Goal: Task Accomplishment & Management: Manage account settings

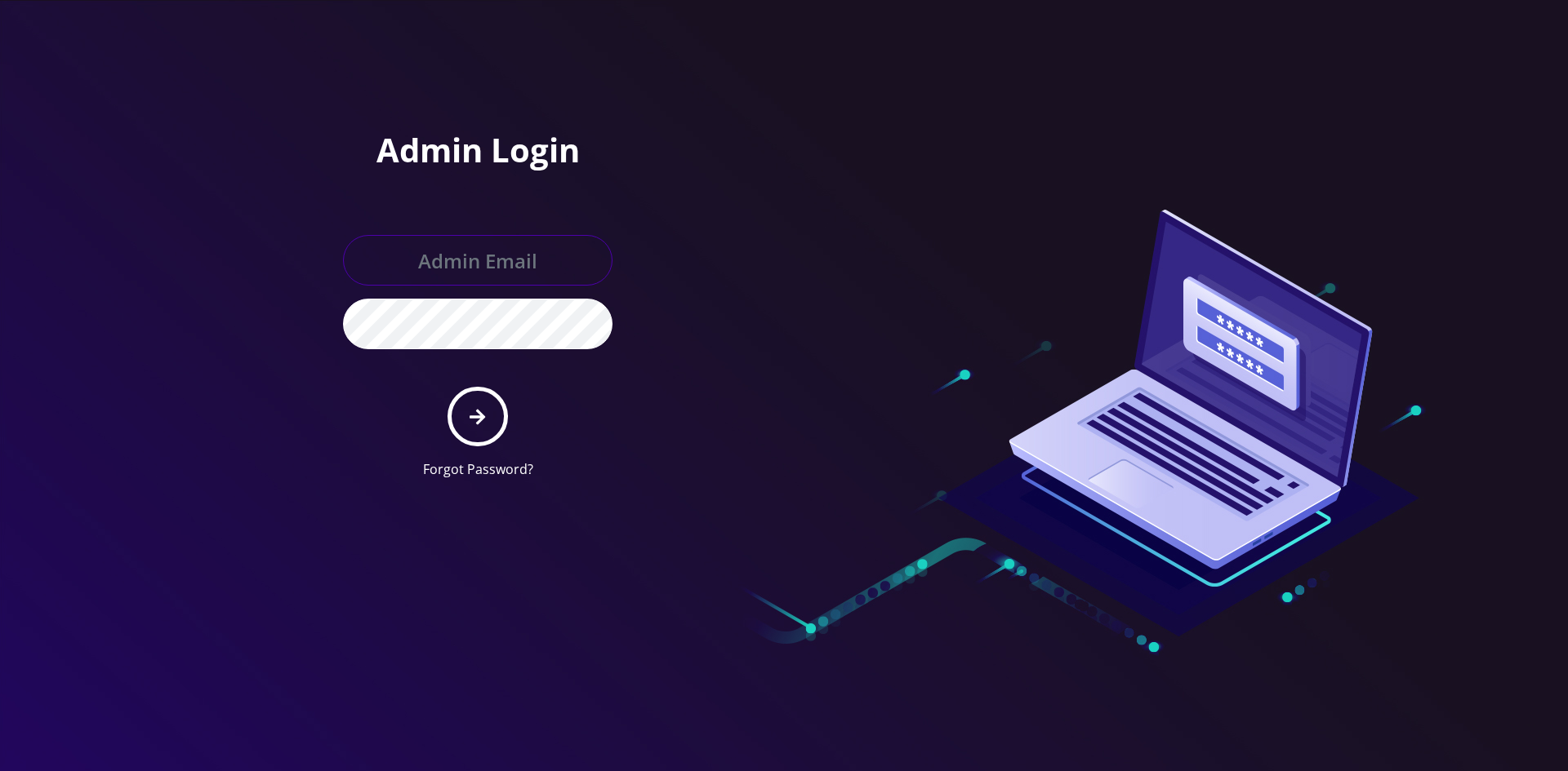
type input "shgy9700@gmail.com"
click at [458, 422] on button "submit" at bounding box center [477, 417] width 60 height 60
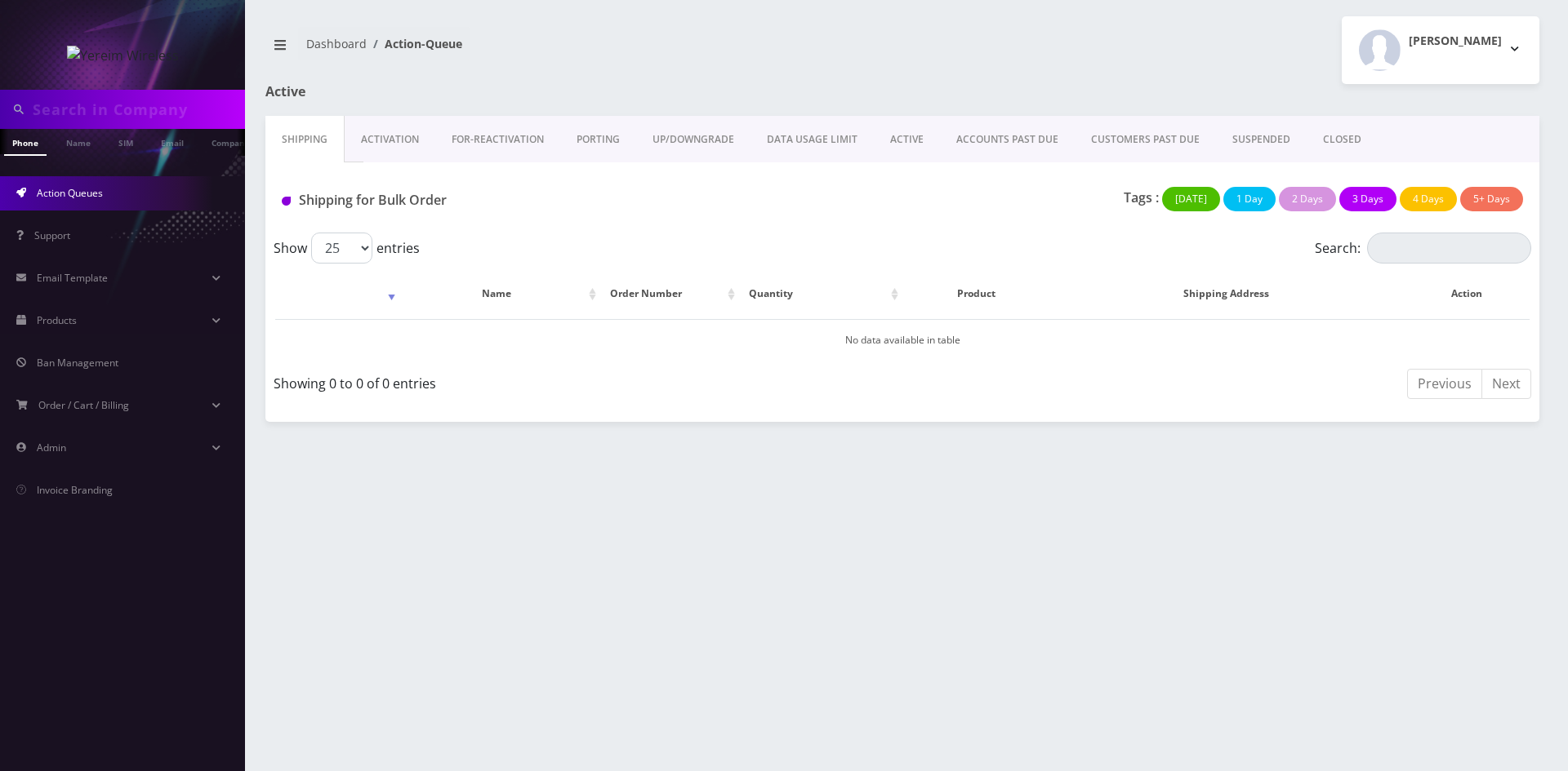
click at [922, 143] on link "ACTIVE" at bounding box center [906, 139] width 66 height 48
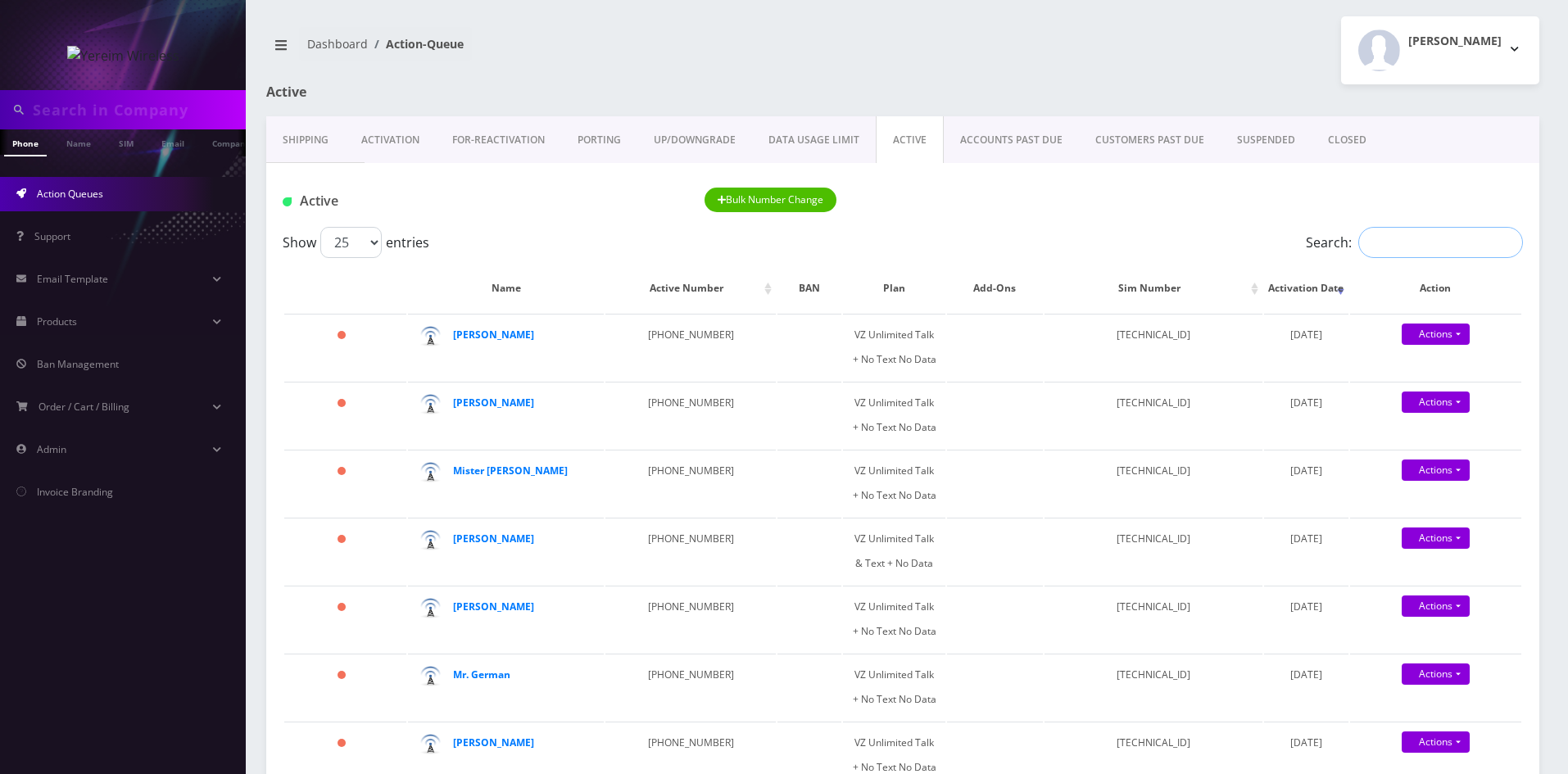
click at [1396, 252] on input "Search:" at bounding box center [1440, 242] width 165 height 31
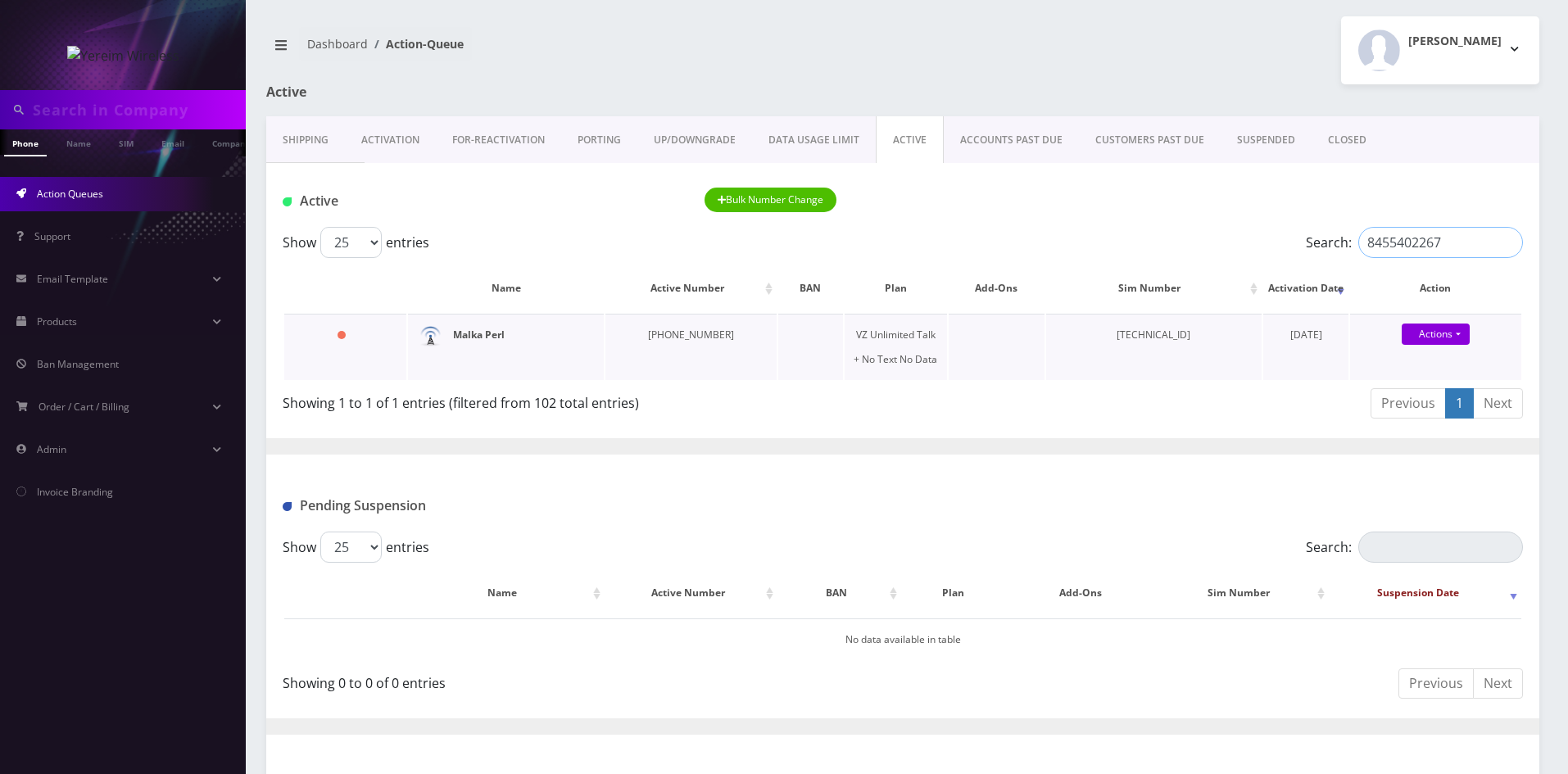
type input "8455402267"
click at [485, 337] on strong "Malka Perl" at bounding box center [479, 335] width 51 height 14
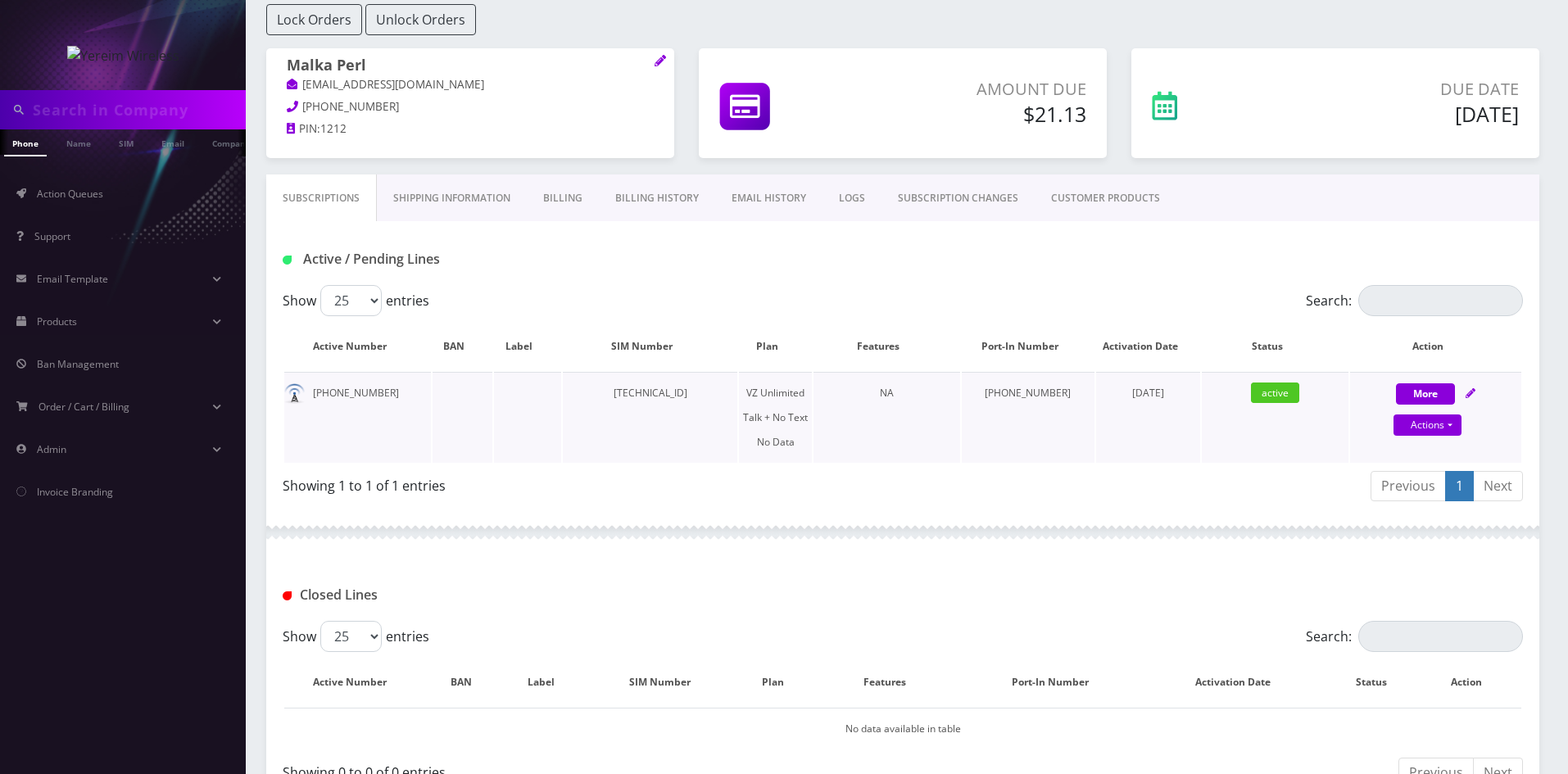
scroll to position [82, 0]
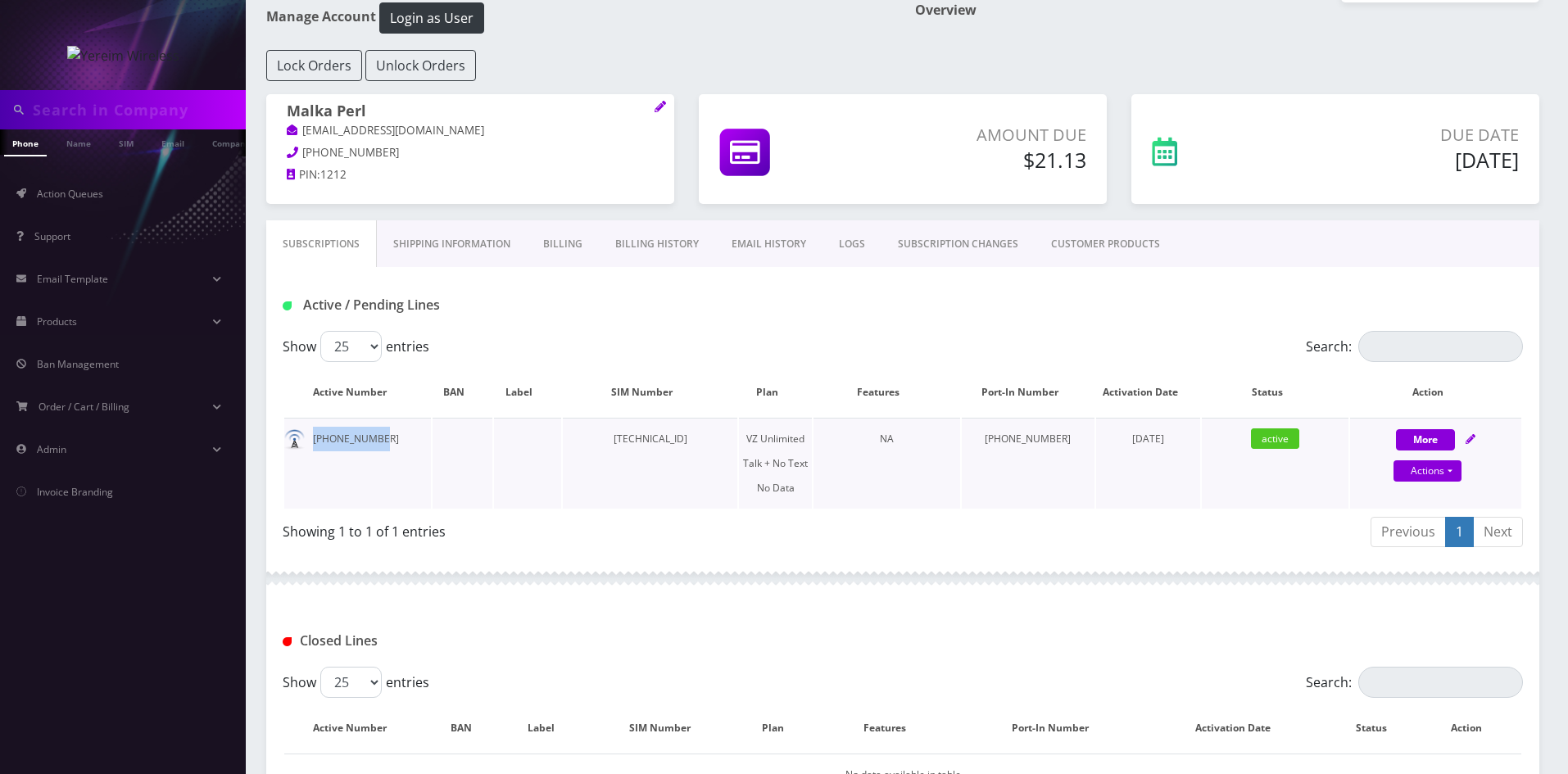
drag, startPoint x: 380, startPoint y: 440, endPoint x: 311, endPoint y: 442, distance: 69.0
click at [311, 442] on td "[PHONE_NUMBER]" at bounding box center [357, 463] width 147 height 91
copy td "[PHONE_NUMBER]"
click at [659, 247] on link "Billing History" at bounding box center [657, 244] width 116 height 48
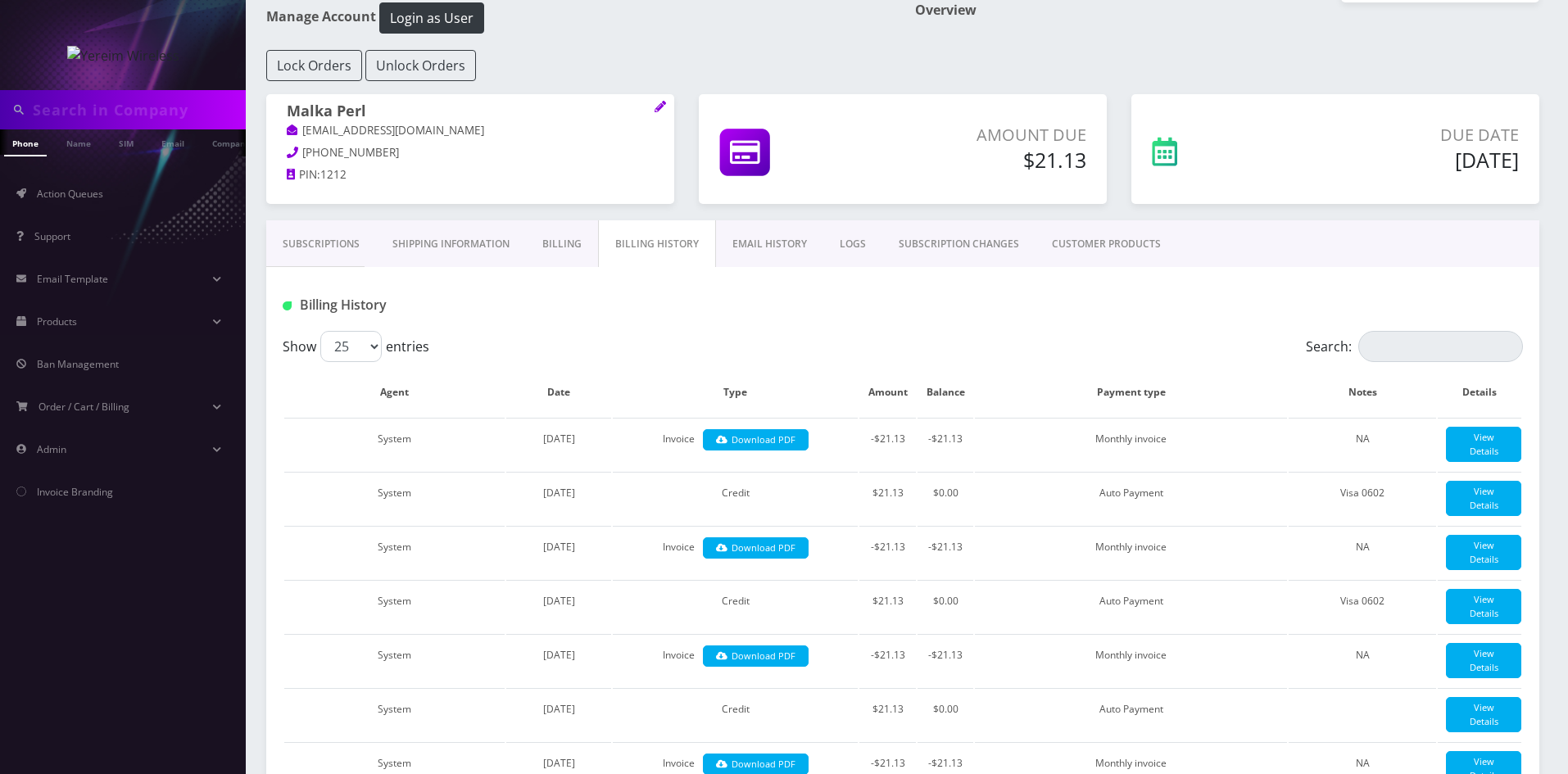
click at [343, 245] on link "Subscriptions" at bounding box center [321, 244] width 110 height 48
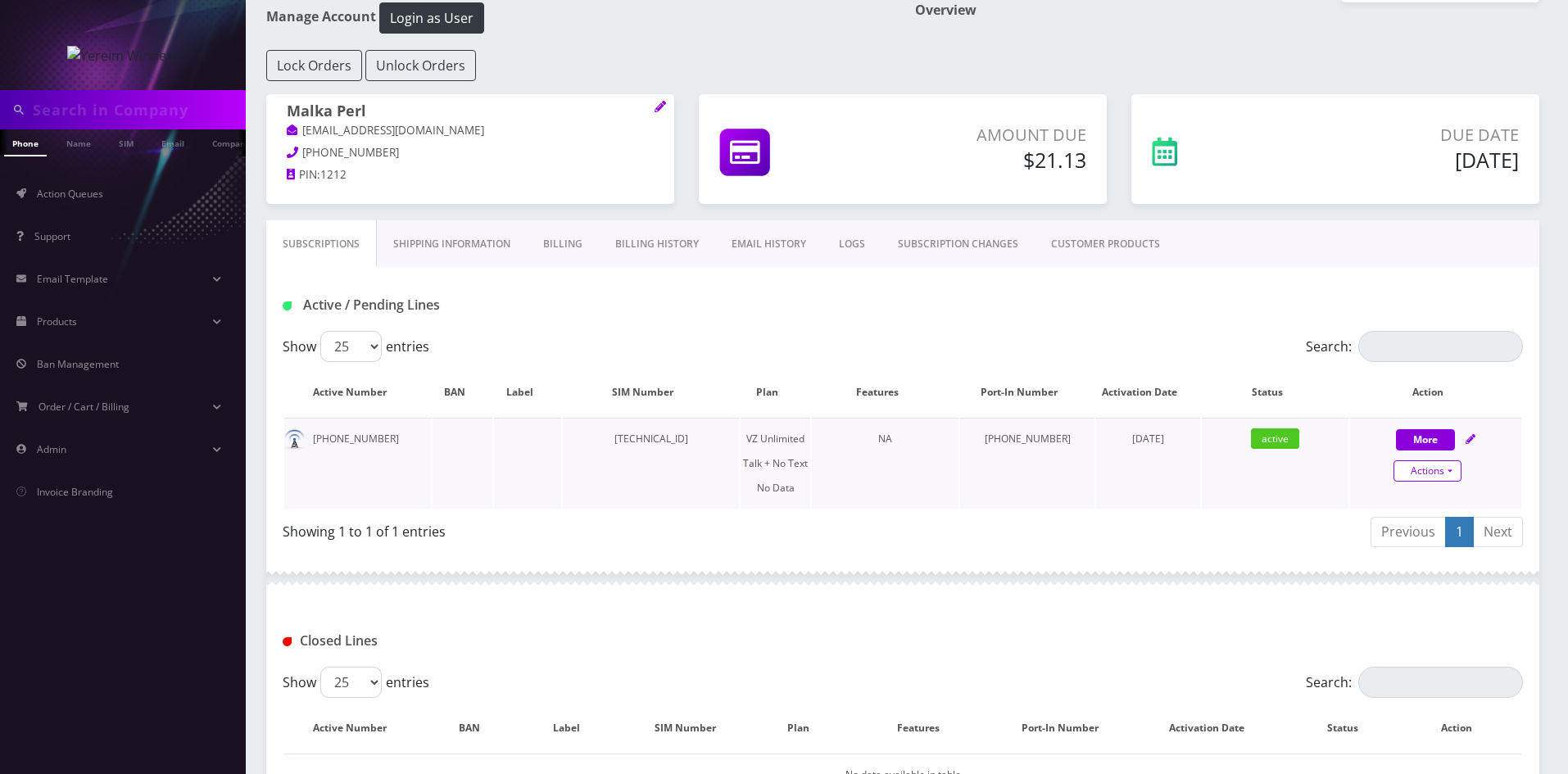
click at [1451, 470] on link "Actions" at bounding box center [1427, 471] width 68 height 21
select select "408"
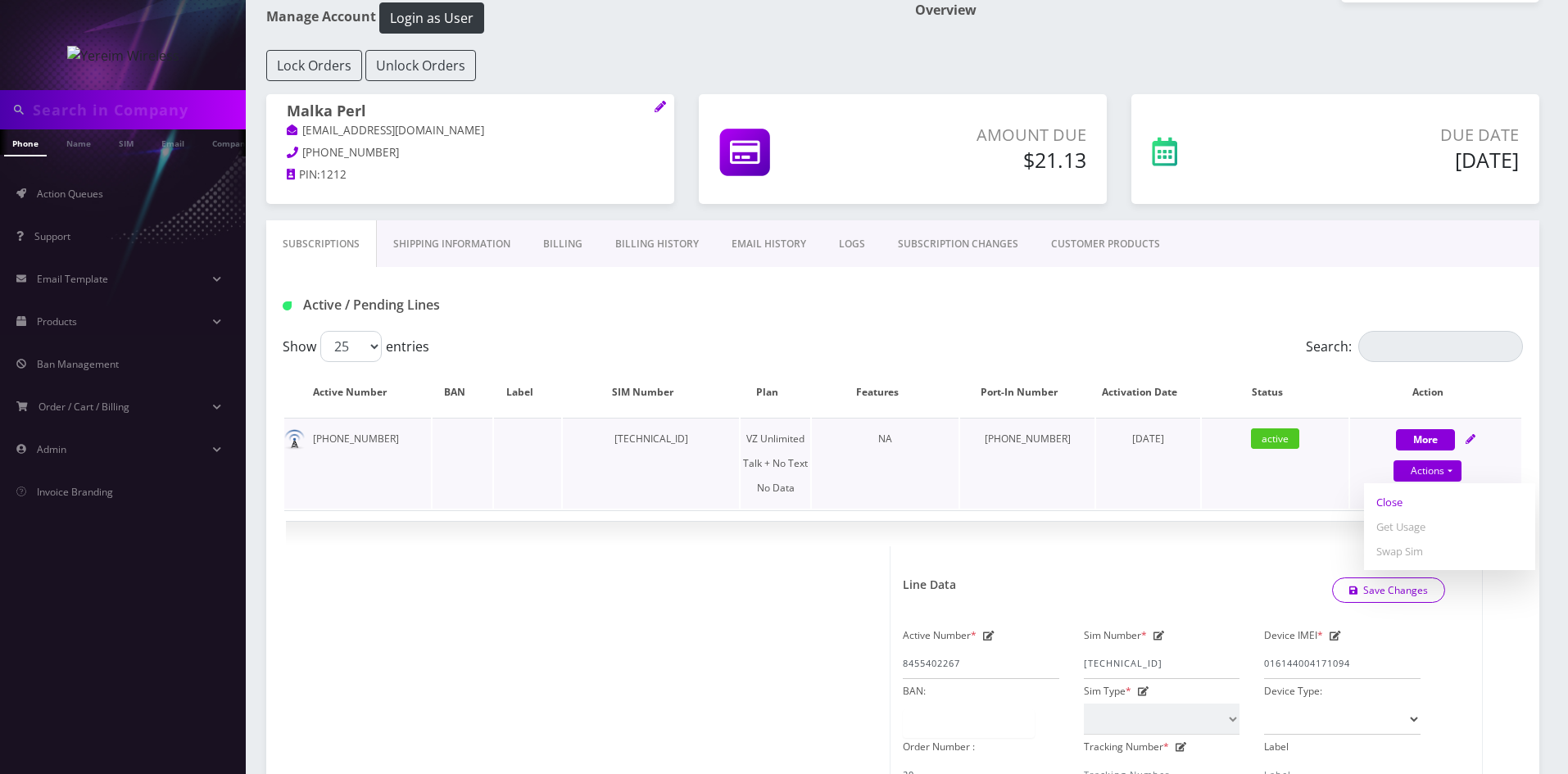
click at [1395, 501] on link "Close" at bounding box center [1449, 502] width 171 height 25
select select "408"
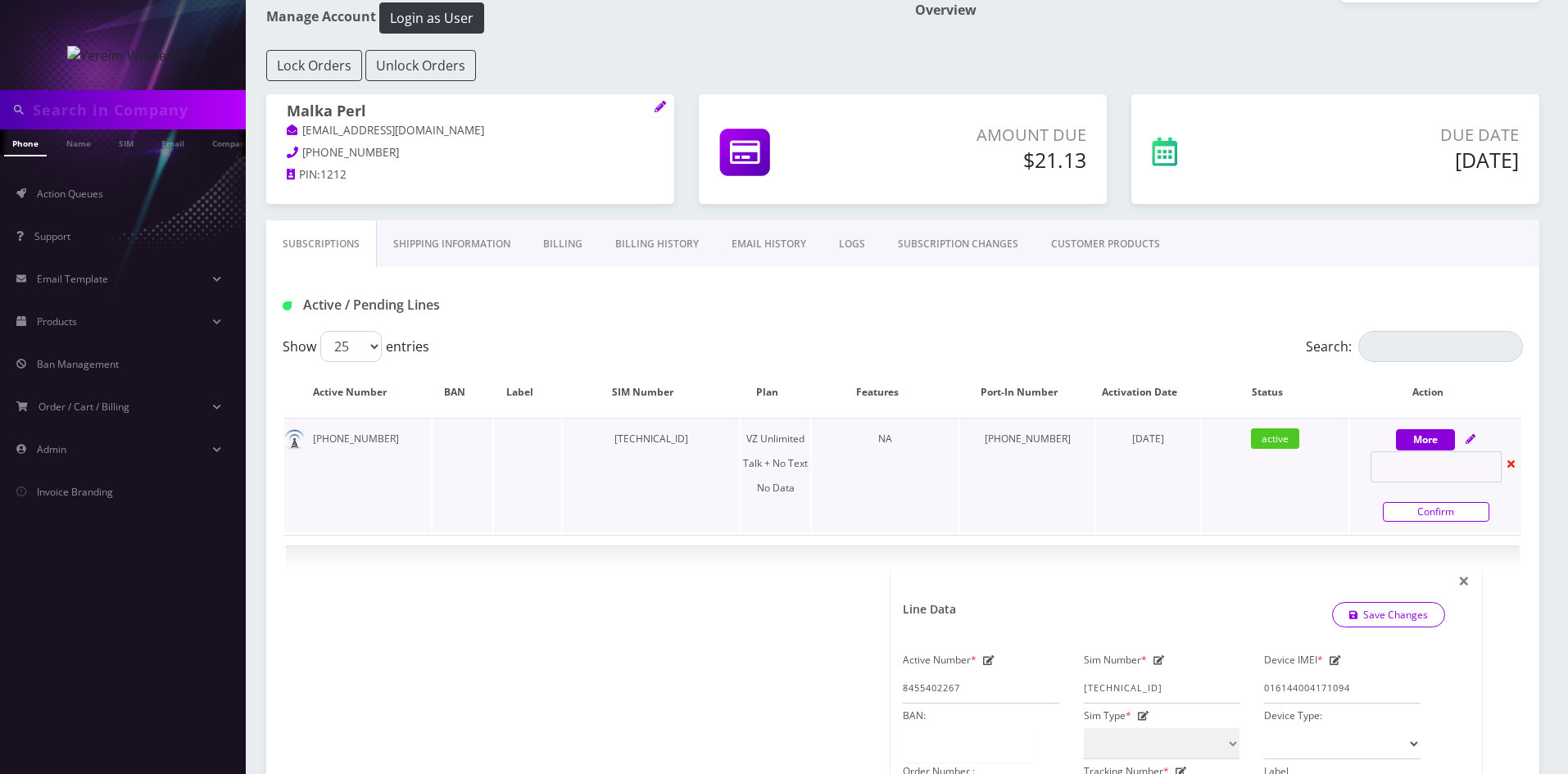
click at [1418, 512] on link "Confirm" at bounding box center [1436, 512] width 107 height 20
select select "408"
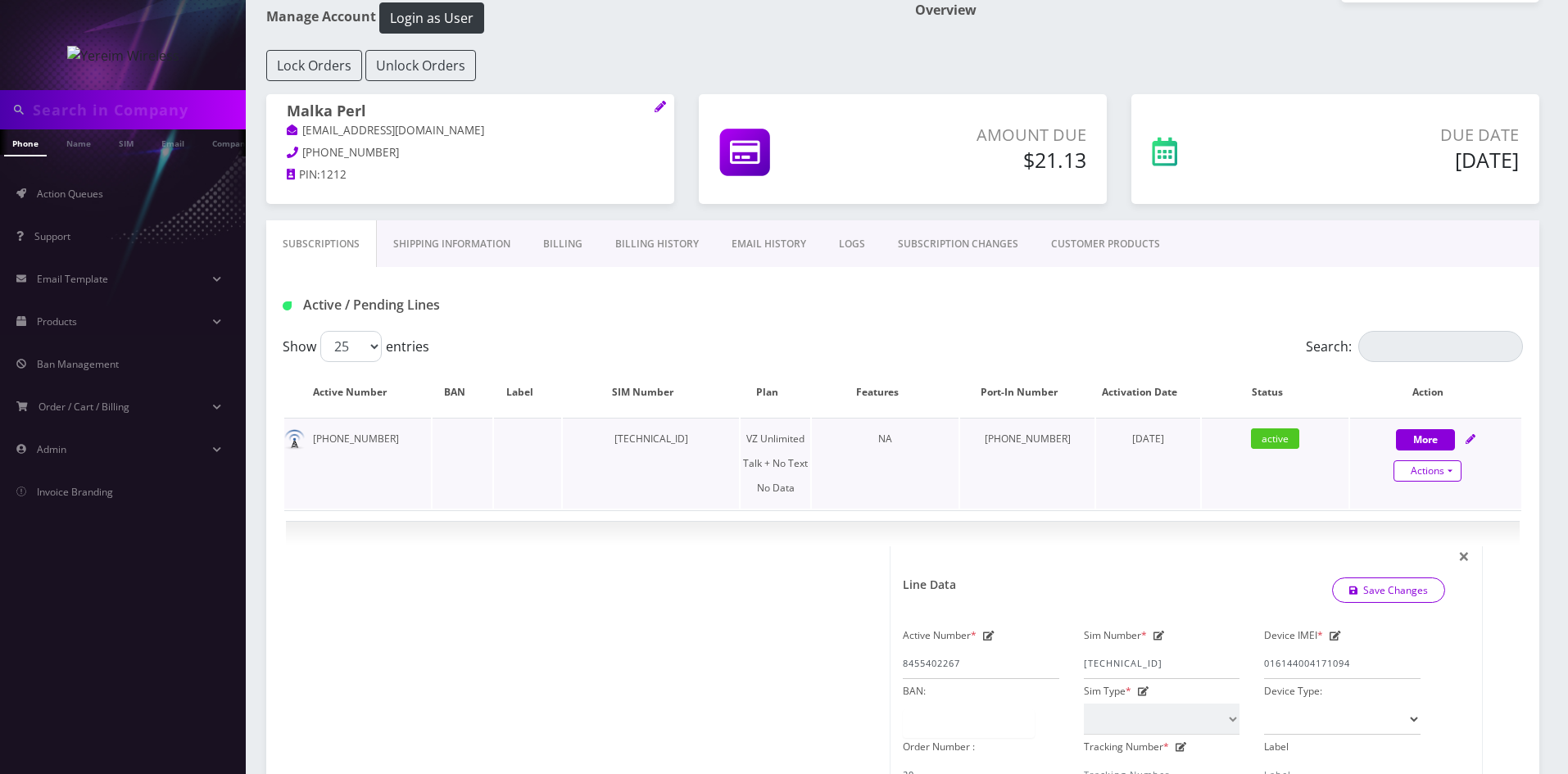
click at [1445, 472] on link "Actions" at bounding box center [1427, 471] width 68 height 21
click at [1392, 502] on link "Close" at bounding box center [1449, 502] width 171 height 25
select select "408"
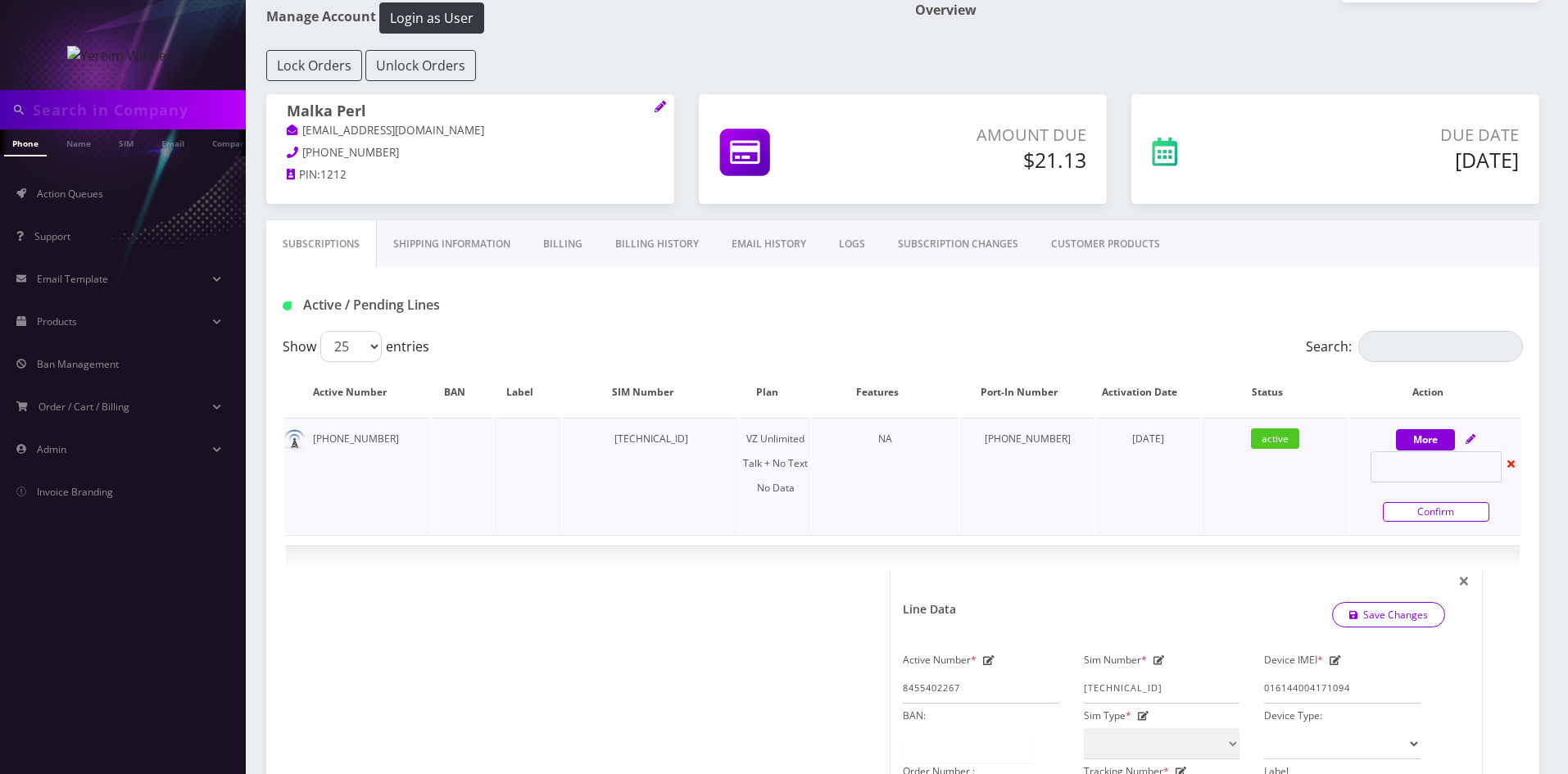
click at [1407, 510] on link "Confirm" at bounding box center [1436, 512] width 107 height 20
select select "408"
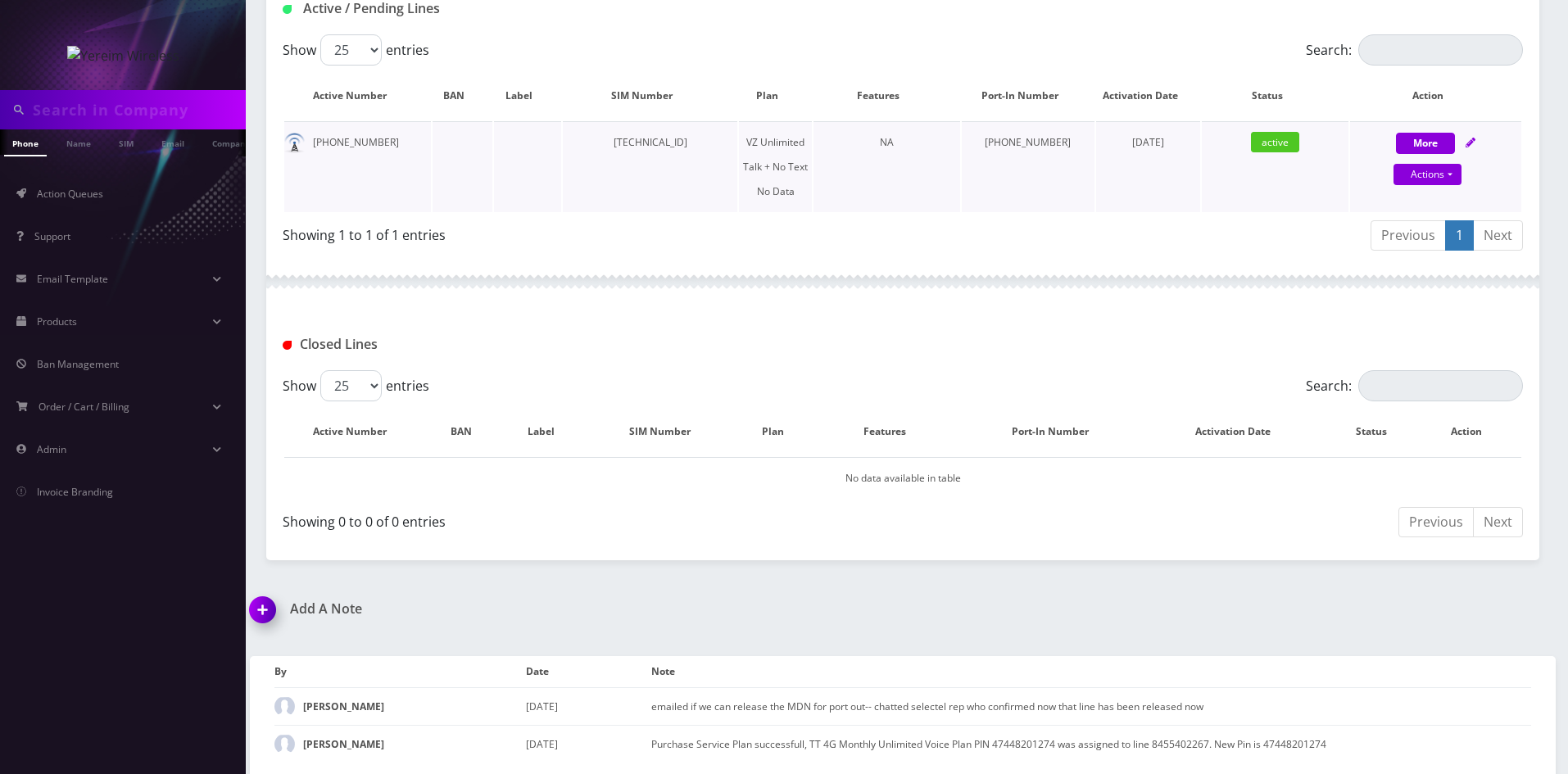
scroll to position [381, 0]
